Goal: Task Accomplishment & Management: Manage account settings

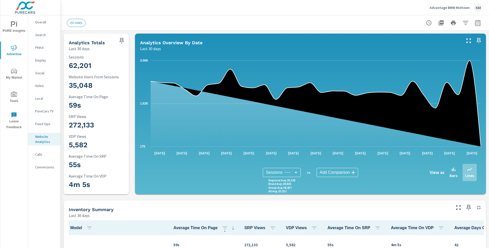
scroll to position [0, 0]
click at [21, 9] on img at bounding box center [25, 7] width 50 height 20
click at [32, 6] on img at bounding box center [25, 7] width 50 height 20
click at [479, 9] on div "KM" at bounding box center [478, 7] width 9 height 9
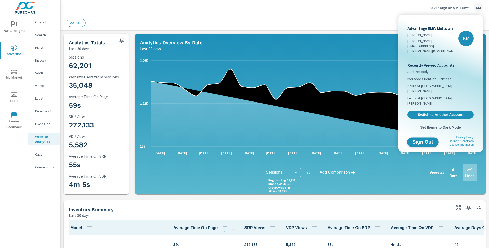
click at [423, 140] on span "Sign Out" at bounding box center [422, 142] width 23 height 5
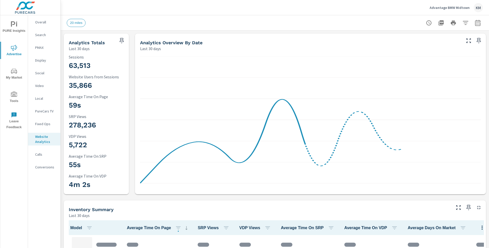
click at [475, 8] on div "KM" at bounding box center [478, 7] width 9 height 9
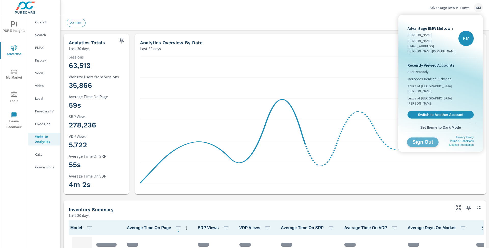
click at [431, 137] on button "Sign Out" at bounding box center [423, 141] width 32 height 9
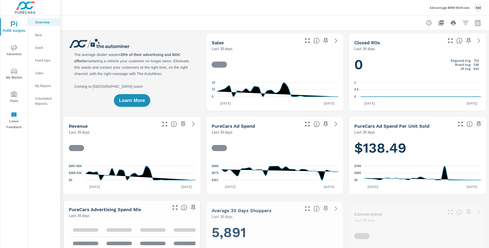
scroll to position [0, 0]
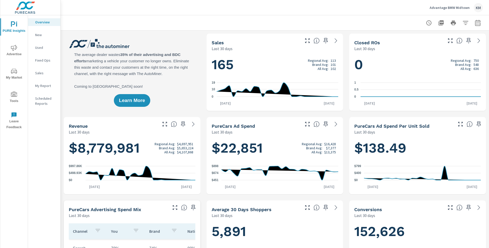
click at [14, 46] on icon "nav menu" at bounding box center [14, 48] width 6 height 6
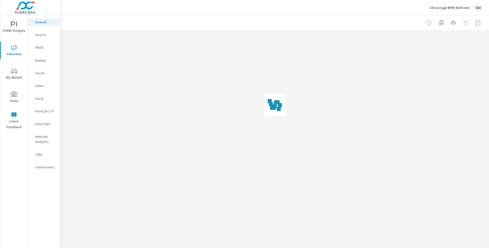
click at [45, 137] on p "Website Analytics" at bounding box center [45, 139] width 21 height 10
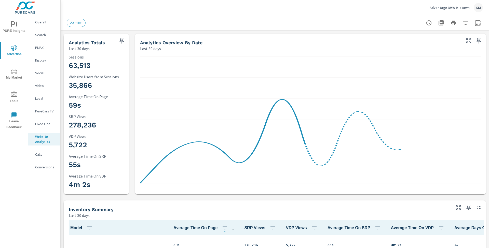
scroll to position [0, 0]
